Goal: Task Accomplishment & Management: Manage account settings

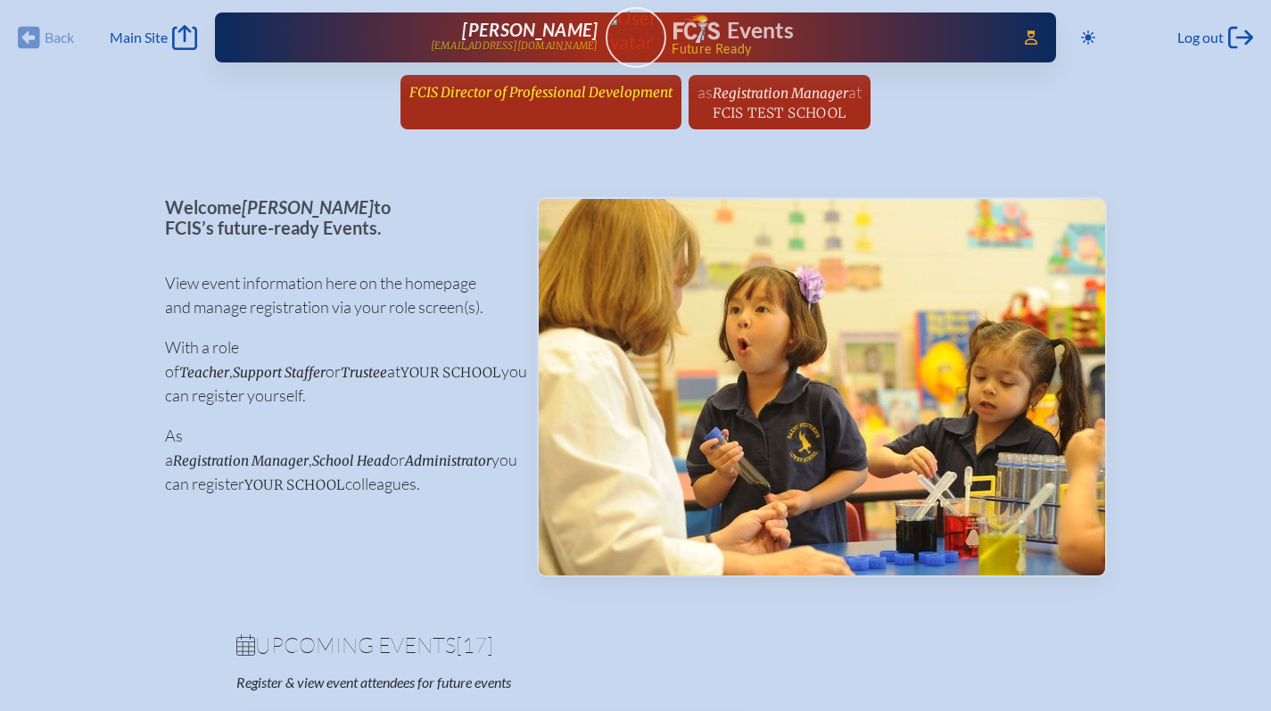
click at [532, 86] on span "FCIS Director of Professional Development" at bounding box center [540, 92] width 263 height 17
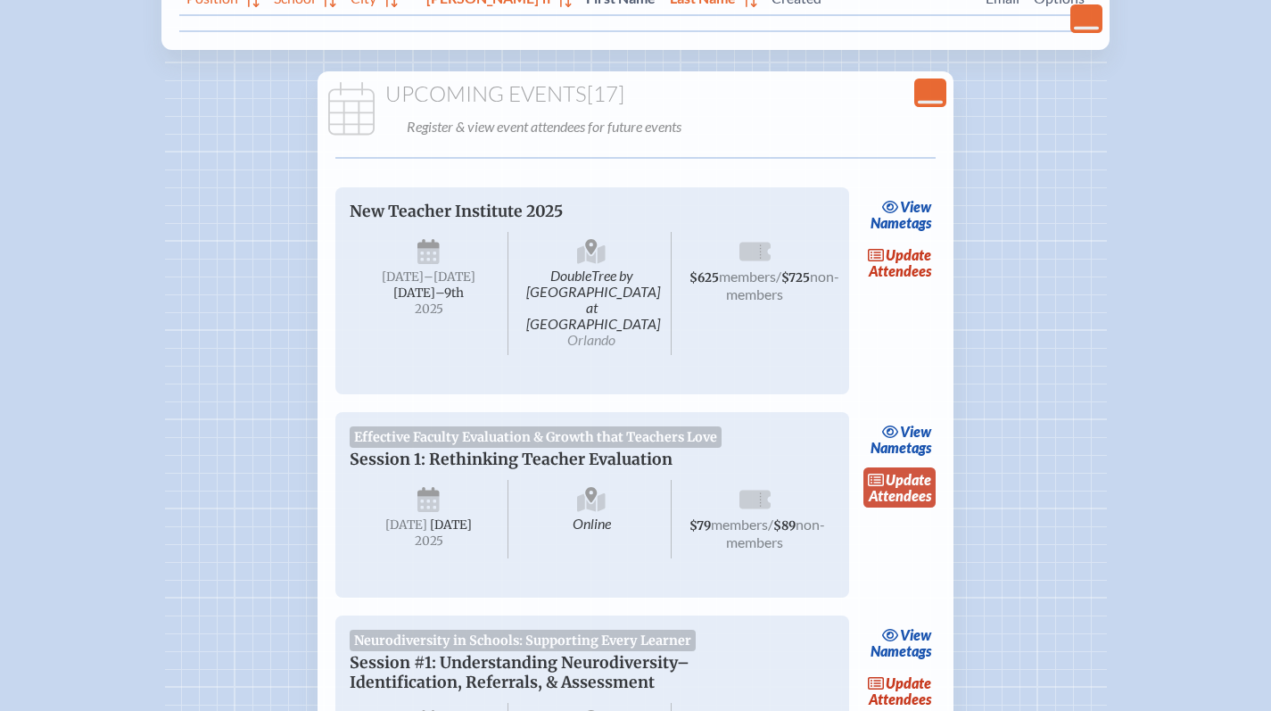
scroll to position [428, 0]
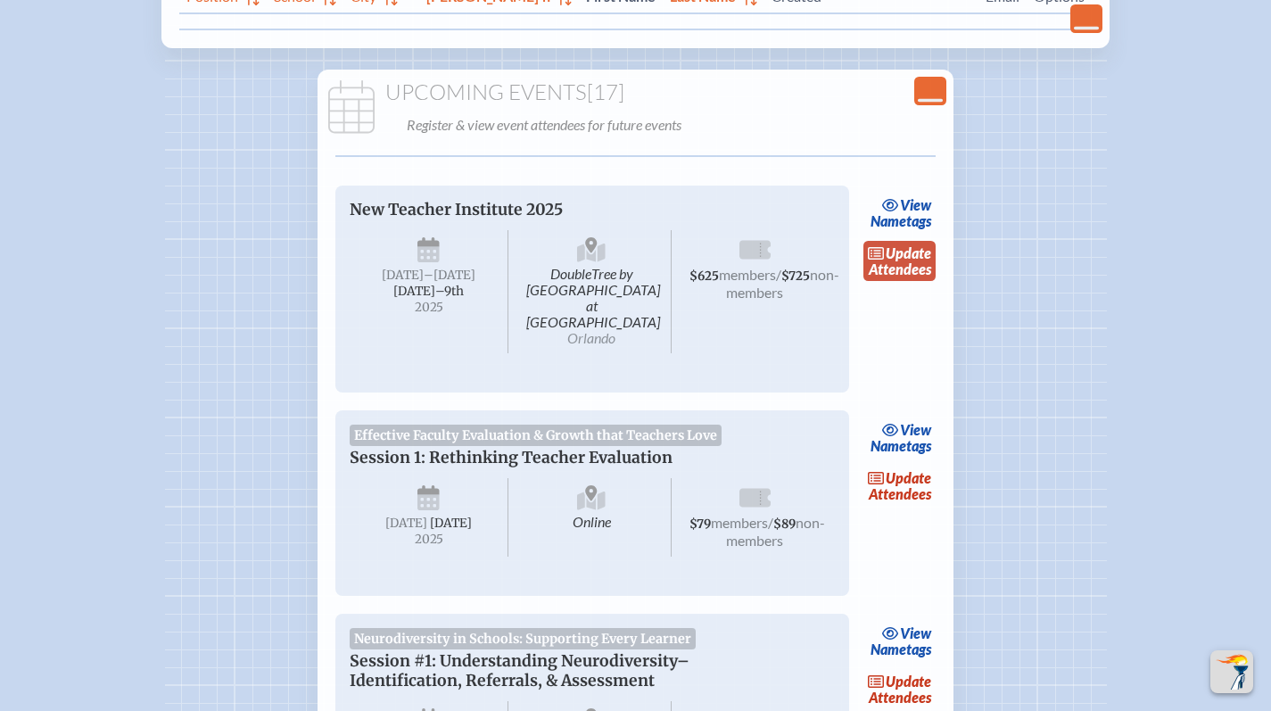
click at [907, 271] on link "update Attendees" at bounding box center [899, 261] width 73 height 41
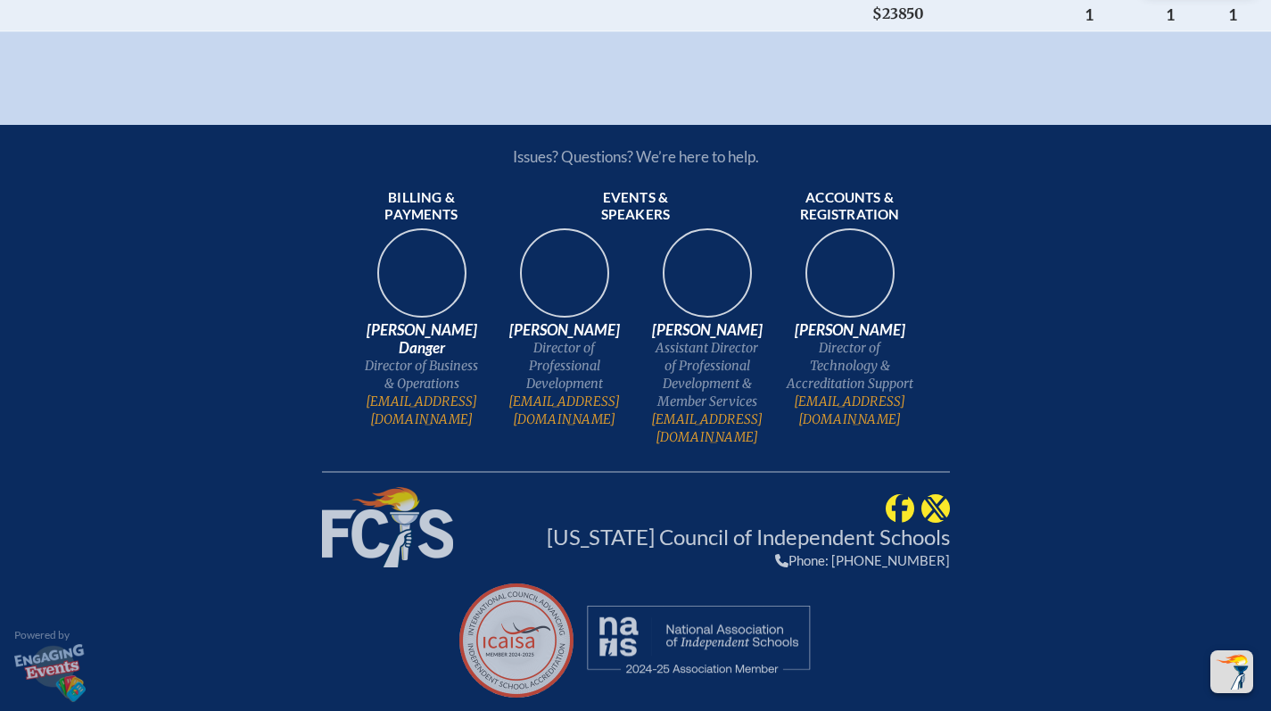
scroll to position [4718, 13]
drag, startPoint x: 939, startPoint y: 723, endPoint x: 1020, endPoint y: 618, distance: 132.9
